Goal: Transaction & Acquisition: Purchase product/service

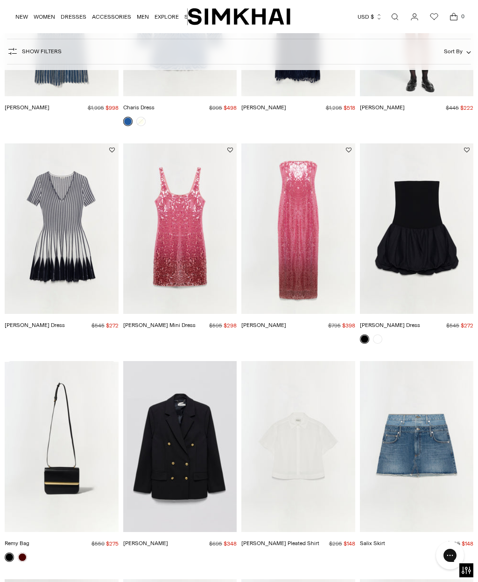
scroll to position [1303, 0]
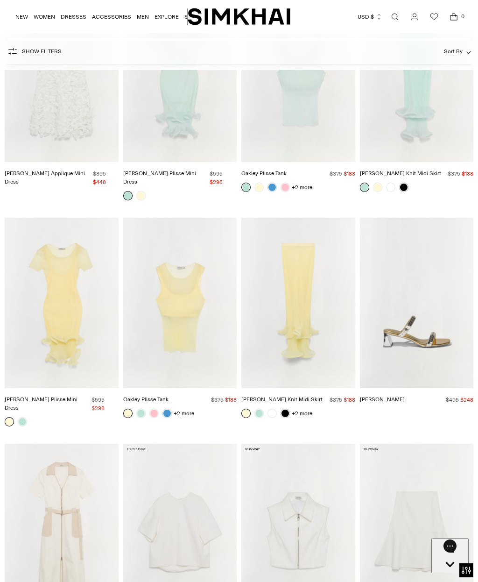
scroll to position [4551, 0]
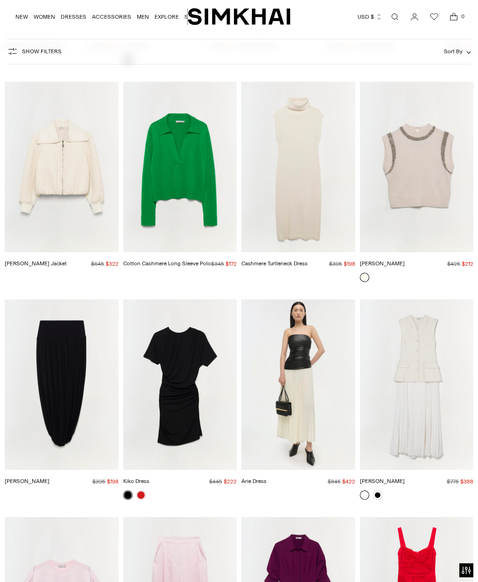
scroll to position [8852, 0]
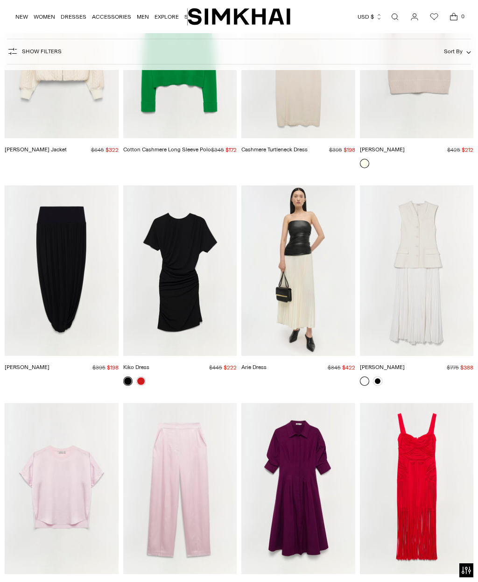
click at [296, 462] on img "Jazz Dress" at bounding box center [299, 488] width 114 height 171
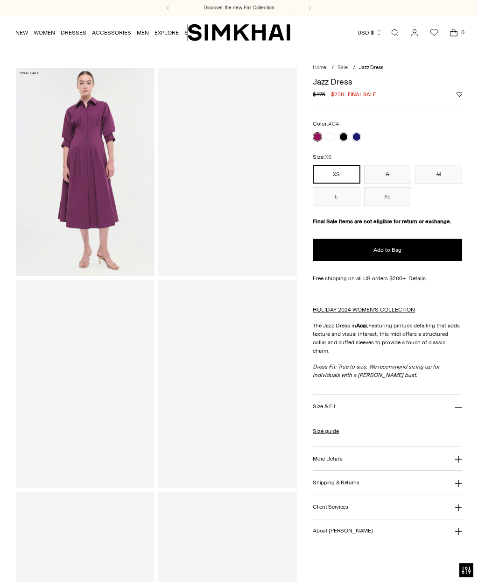
click at [390, 175] on button "S" at bounding box center [387, 174] width 47 height 19
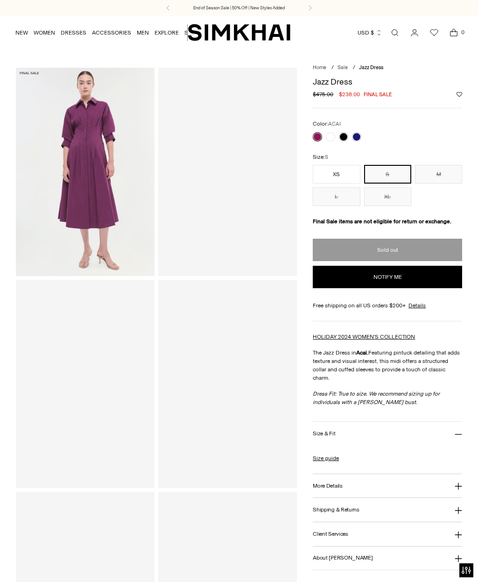
click at [444, 170] on button "M" at bounding box center [438, 174] width 47 height 19
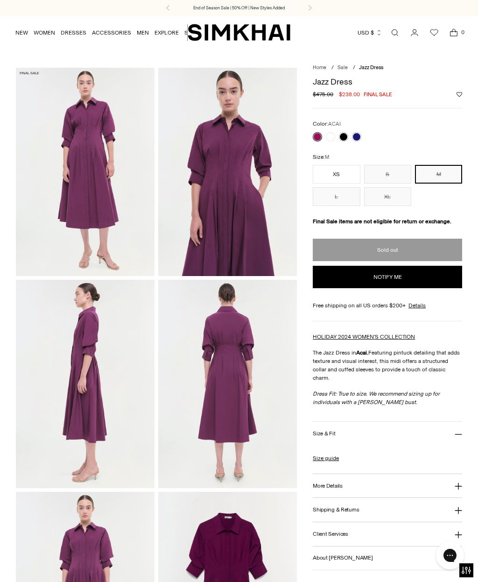
click at [327, 136] on link at bounding box center [330, 136] width 9 height 9
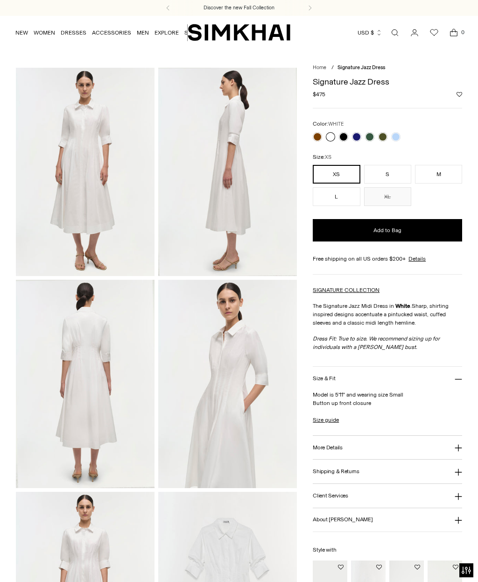
click at [370, 135] on link at bounding box center [369, 136] width 9 height 9
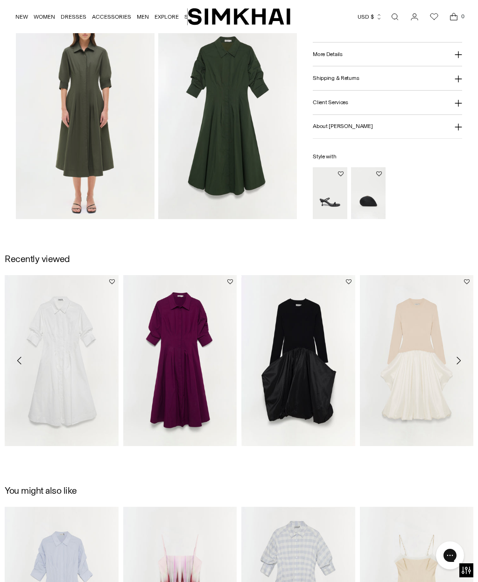
click at [195, 411] on img "Jazz Dress" at bounding box center [180, 360] width 114 height 171
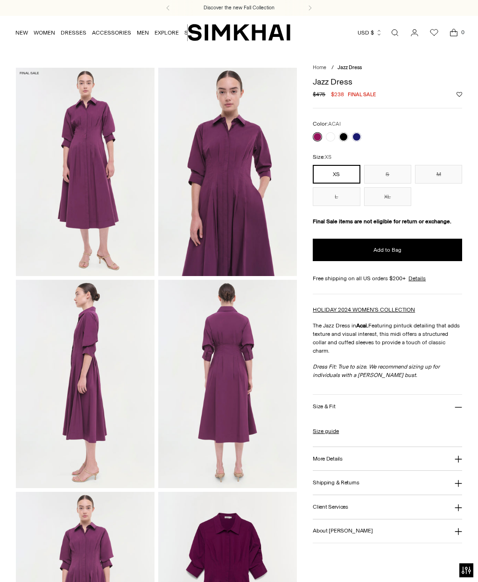
click at [357, 135] on link at bounding box center [356, 136] width 9 height 9
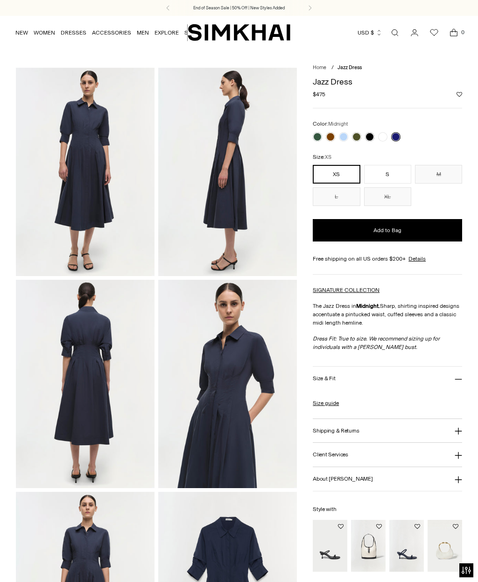
click at [366, 133] on link at bounding box center [369, 136] width 9 height 9
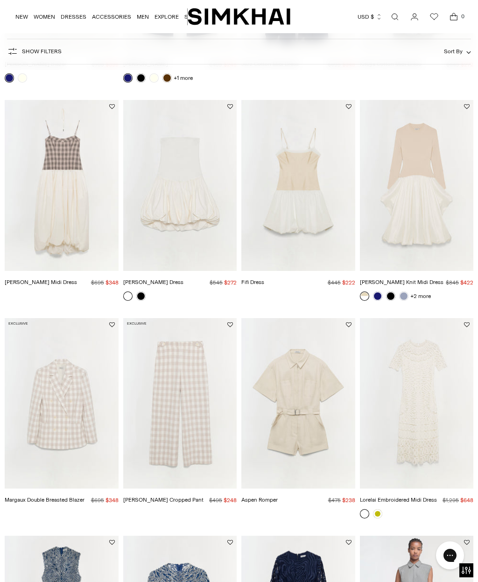
scroll to position [865, 0]
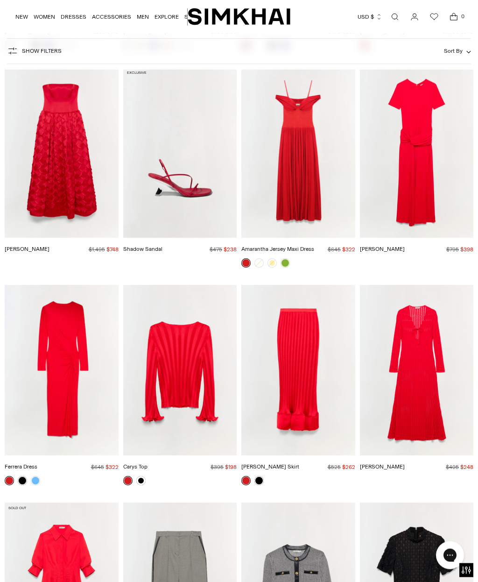
scroll to position [9665, 0]
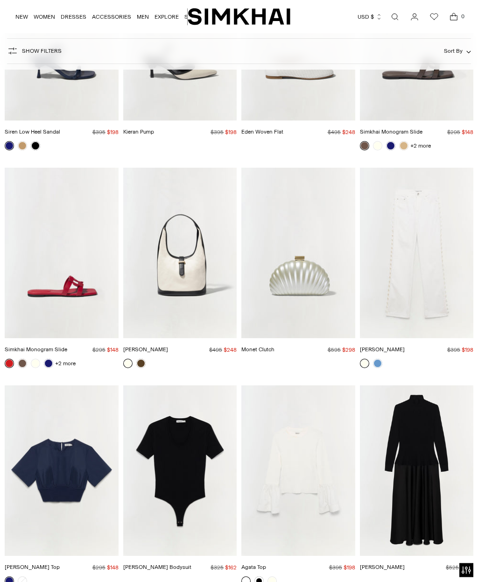
scroll to position [18992, 0]
click at [422, 404] on img "Frances Dress" at bounding box center [417, 470] width 114 height 171
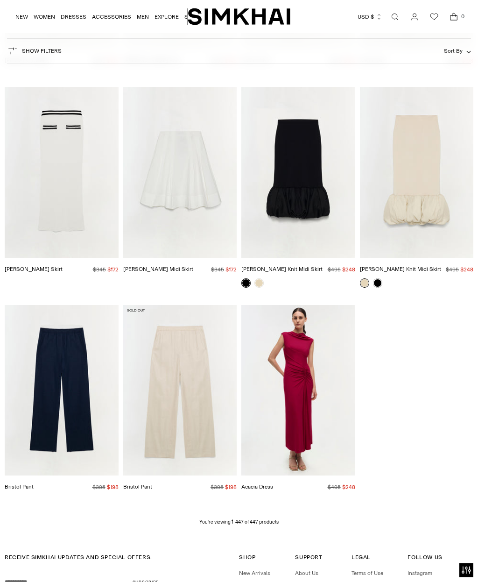
scroll to position [23839, 0]
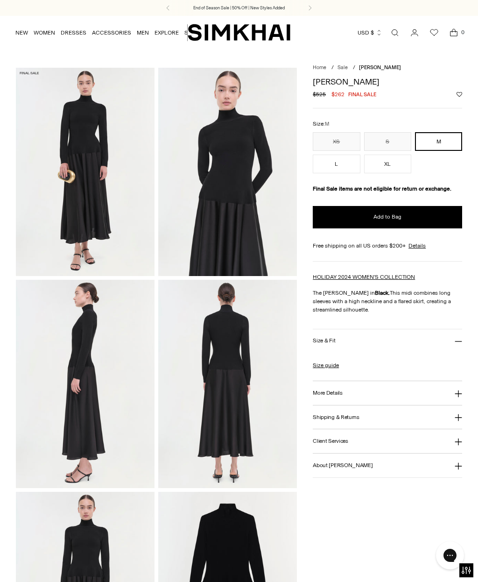
click at [234, 219] on img at bounding box center [227, 172] width 139 height 208
click at [394, 164] on button "XL" at bounding box center [387, 164] width 47 height 19
click at [410, 228] on button "Add to Bag" at bounding box center [388, 217] width 150 height 22
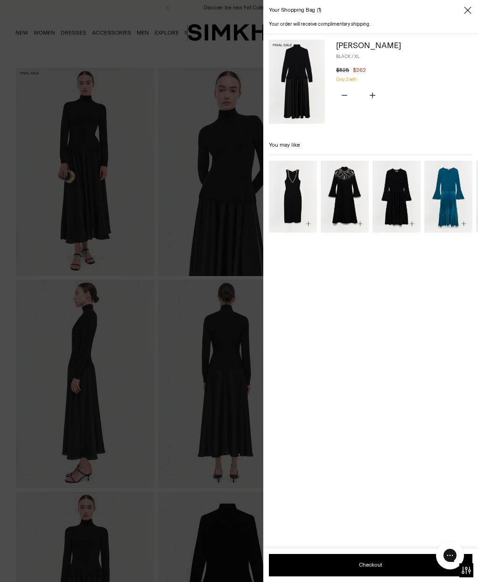
click at [176, 402] on div at bounding box center [239, 291] width 478 height 582
